Goal: Task Accomplishment & Management: Manage account settings

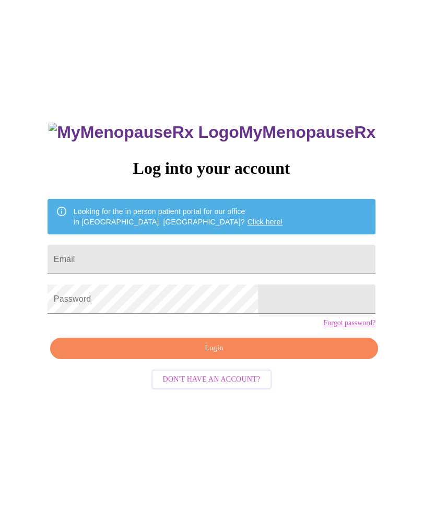
click at [138, 266] on input "Email" at bounding box center [211, 259] width 328 height 29
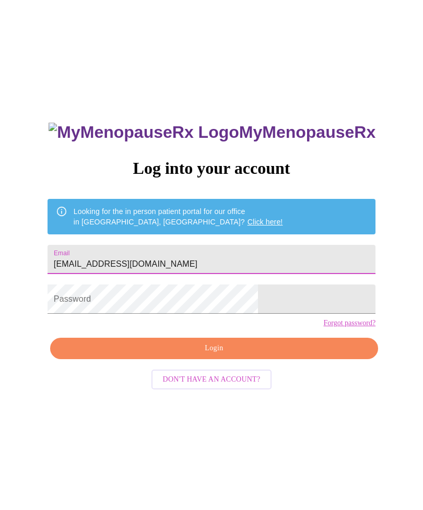
type input "[EMAIL_ADDRESS][DOMAIN_NAME]"
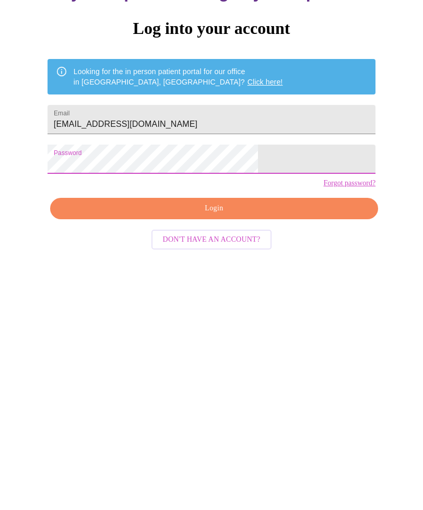
scroll to position [44, 0]
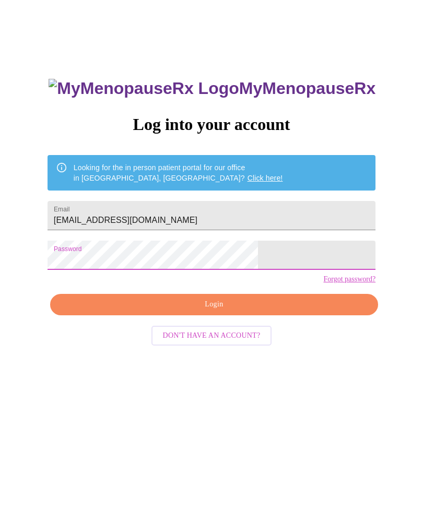
click at [231, 311] on span "Login" at bounding box center [214, 304] width 304 height 13
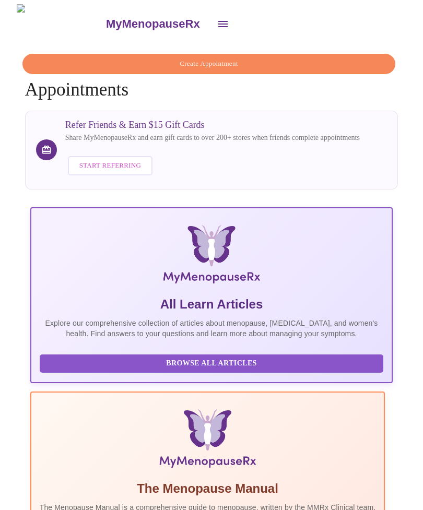
click at [218, 22] on icon "open drawer" at bounding box center [222, 24] width 9 height 6
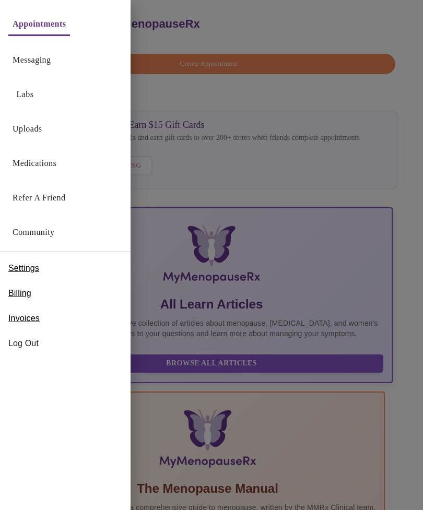
click at [26, 62] on link "Messaging" at bounding box center [32, 60] width 38 height 15
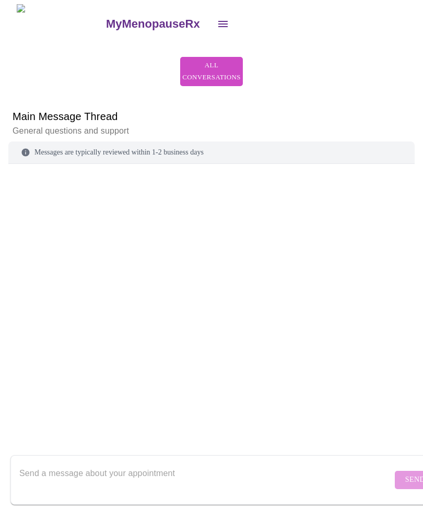
click at [210, 28] on button "open drawer" at bounding box center [222, 23] width 25 height 25
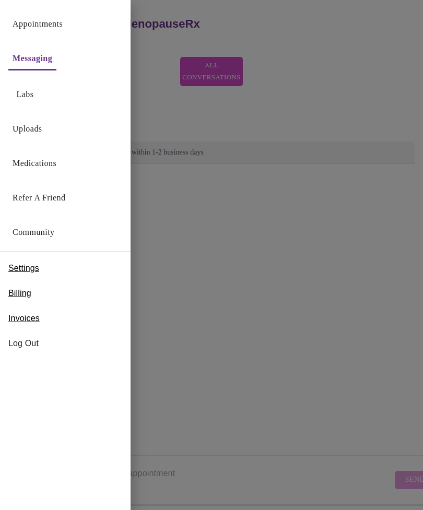
click at [23, 93] on link "Labs" at bounding box center [25, 94] width 17 height 15
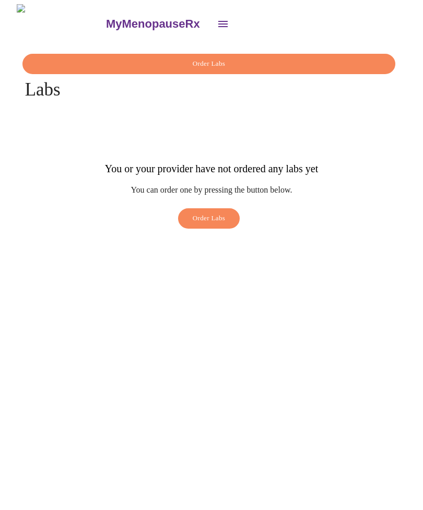
click at [217, 20] on icon "open drawer" at bounding box center [223, 24] width 13 height 13
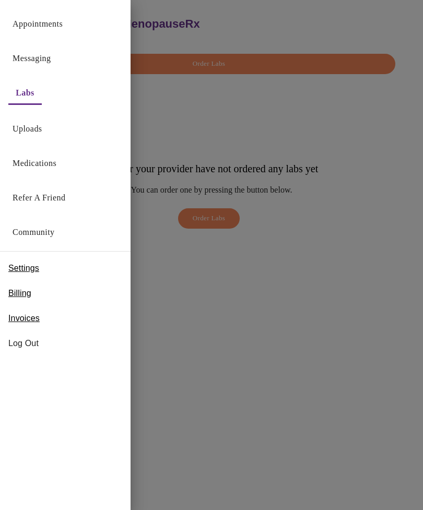
click at [24, 135] on link "Uploads" at bounding box center [28, 129] width 30 height 15
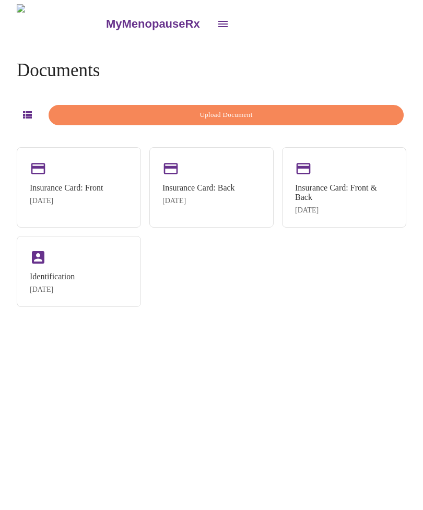
click at [217, 21] on icon "open drawer" at bounding box center [223, 24] width 13 height 13
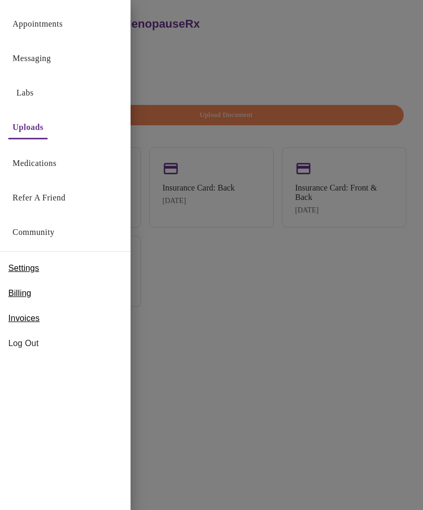
click at [35, 165] on link "Medications" at bounding box center [35, 163] width 44 height 15
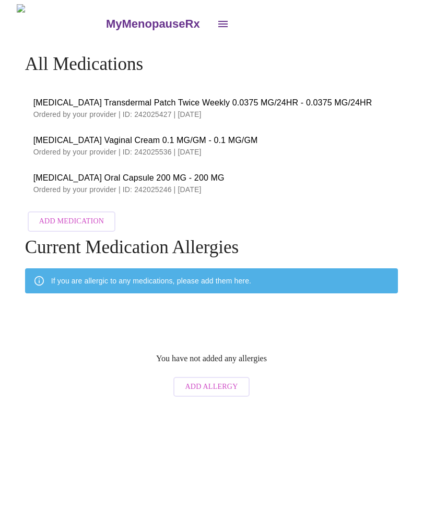
click at [217, 21] on icon "open drawer" at bounding box center [223, 24] width 13 height 13
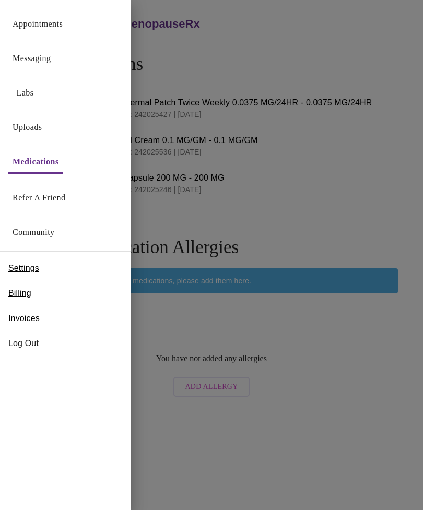
click at [47, 239] on link "Community" at bounding box center [34, 232] width 42 height 15
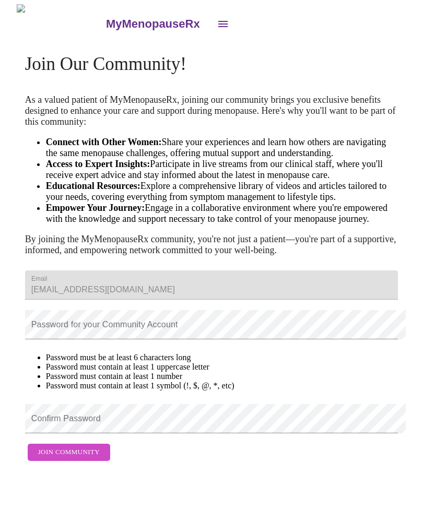
click at [218, 22] on icon "open drawer" at bounding box center [222, 24] width 9 height 6
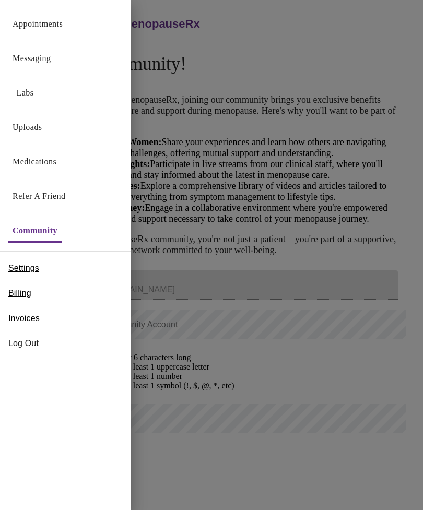
click at [39, 271] on span "Settings" at bounding box center [23, 268] width 31 height 13
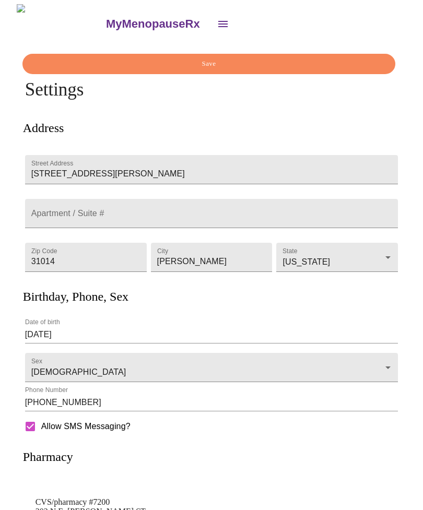
click at [218, 21] on icon "open drawer" at bounding box center [222, 24] width 9 height 6
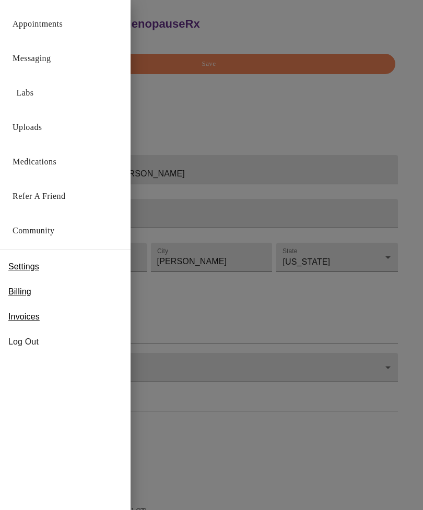
click at [30, 321] on span "Invoices" at bounding box center [23, 316] width 31 height 13
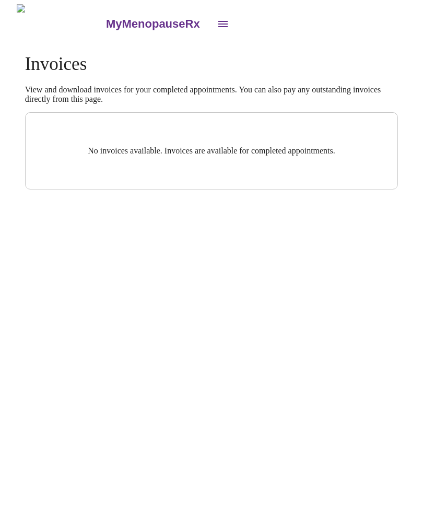
click at [217, 25] on icon "open drawer" at bounding box center [223, 24] width 13 height 13
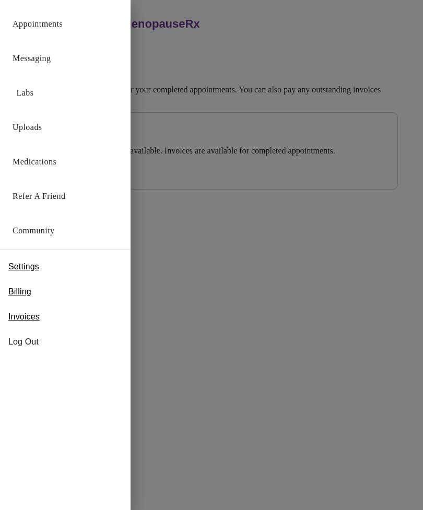
click at [30, 342] on span "Log Out" at bounding box center [65, 341] width 114 height 13
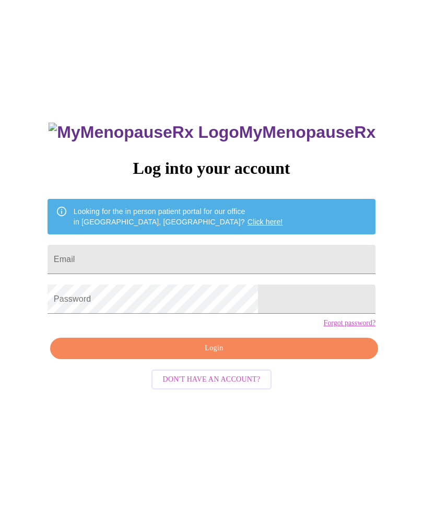
click at [277, 135] on h3 "MyMenopauseRx" at bounding box center [212, 132] width 327 height 19
click at [275, 125] on h3 "MyMenopauseRx" at bounding box center [212, 132] width 327 height 19
